Goal: Transaction & Acquisition: Purchase product/service

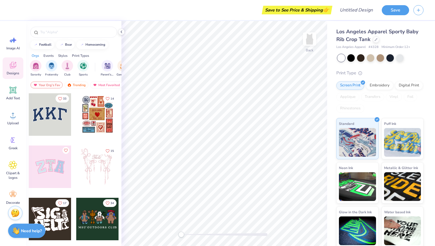
click at [49, 176] on div at bounding box center [50, 167] width 43 height 43
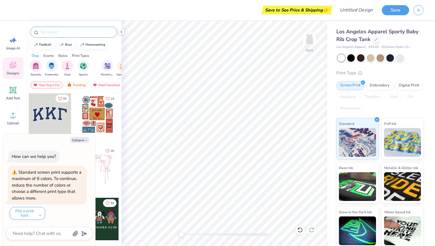
click at [70, 29] on div at bounding box center [73, 32] width 87 height 11
type textarea "x"
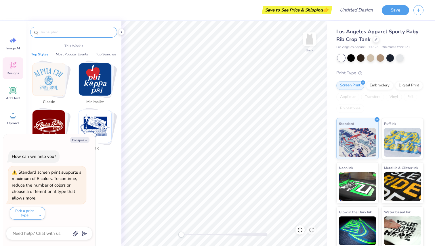
click at [55, 32] on input "text" at bounding box center [77, 32] width 74 height 6
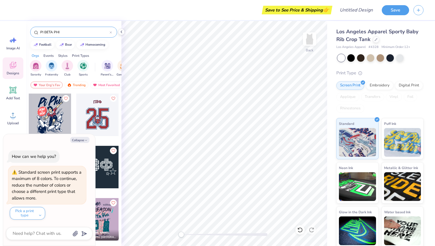
scroll to position [55, 0]
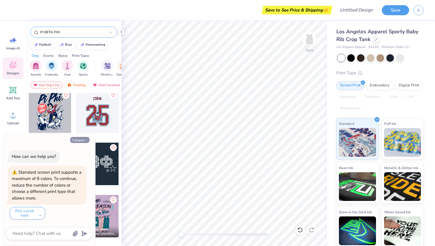
type input "PI BETA PHI"
click at [81, 141] on button "Collapse" at bounding box center [79, 140] width 19 height 6
type textarea "x"
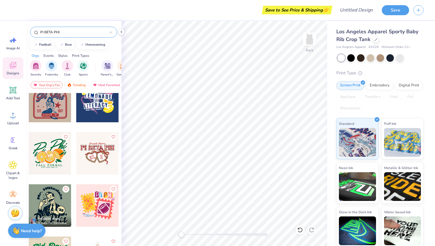
scroll to position [799, 0]
click at [102, 152] on div at bounding box center [97, 153] width 43 height 43
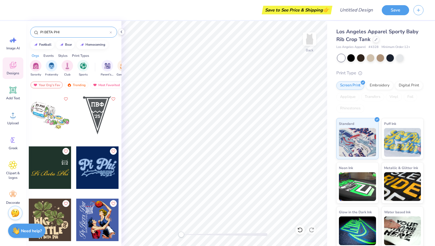
scroll to position [1518, 0]
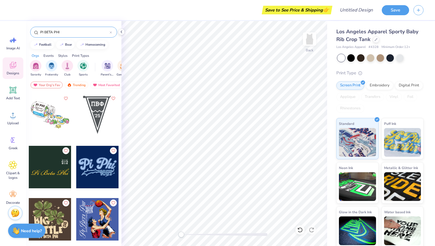
click at [111, 32] on icon at bounding box center [111, 33] width 2 height 2
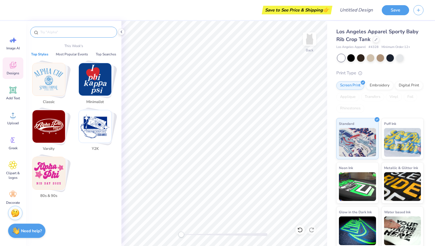
click at [91, 32] on input "text" at bounding box center [77, 32] width 74 height 6
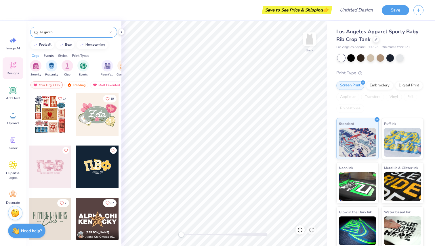
type input "le garcon"
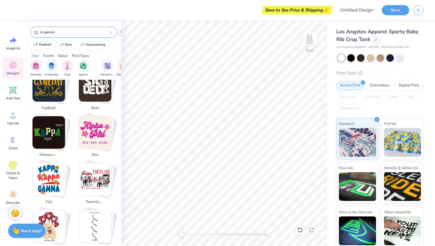
scroll to position [0, 0]
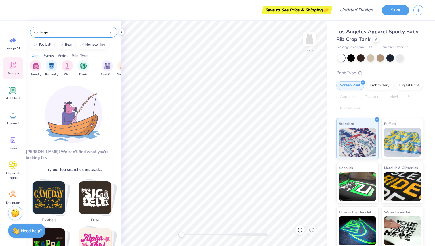
drag, startPoint x: 61, startPoint y: 33, endPoint x: 30, endPoint y: 31, distance: 30.9
click at [30, 31] on div "le garcon" at bounding box center [73, 32] width 87 height 11
